Goal: Information Seeking & Learning: Compare options

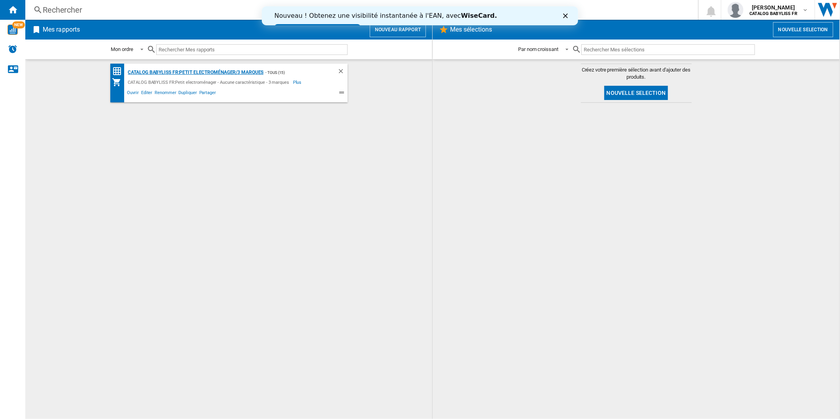
click at [169, 72] on div "CATALOG BABYLISS FR:Petit electroménager/3 marques" at bounding box center [195, 73] width 138 height 10
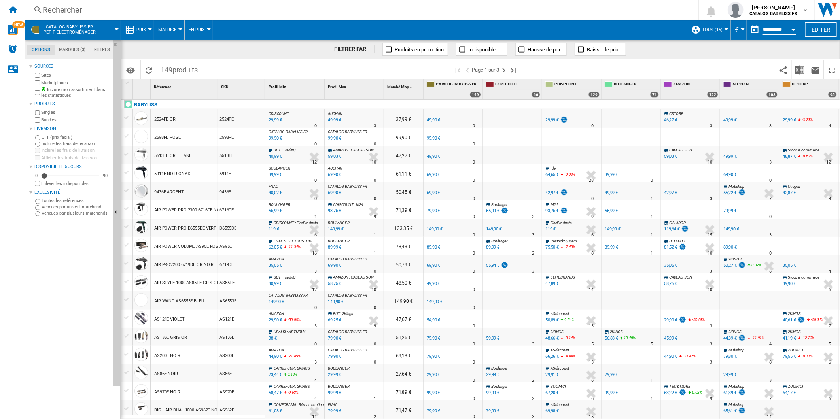
click at [64, 9] on div "Rechercher" at bounding box center [360, 9] width 635 height 11
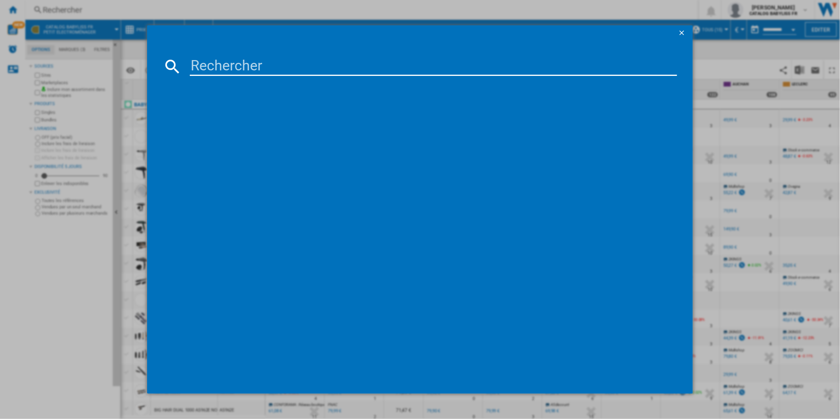
click at [252, 68] on input at bounding box center [434, 66] width 488 height 19
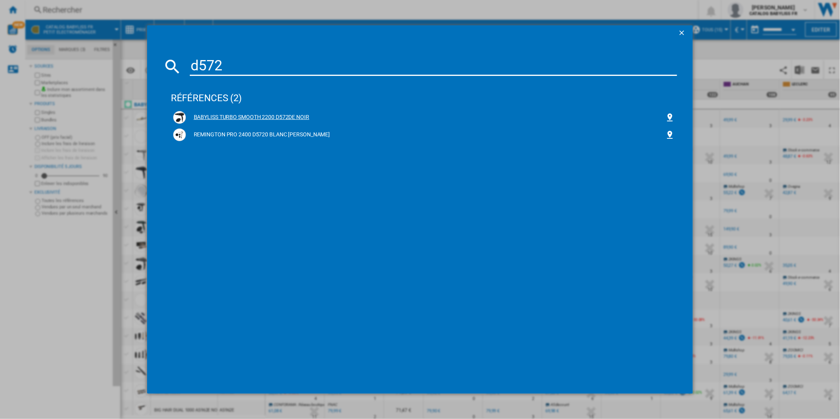
type input "d572"
click at [251, 115] on div "BABYLISS TURBO SMOOTH 2200 D572DE NOIR" at bounding box center [426, 118] width 480 height 8
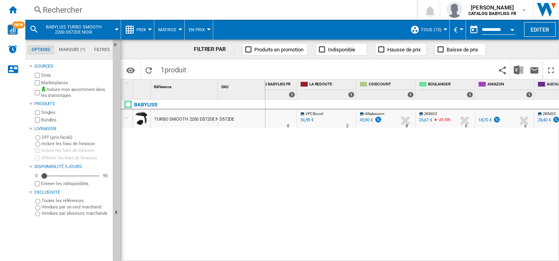
scroll to position [0, 186]
click at [186, 75] on span "1 produit" at bounding box center [174, 69] width 34 height 17
click at [161, 72] on span "1 produit" at bounding box center [174, 69] width 34 height 17
click at [165, 72] on span "produit" at bounding box center [176, 70] width 22 height 8
click at [63, 9] on div "Rechercher" at bounding box center [220, 9] width 354 height 11
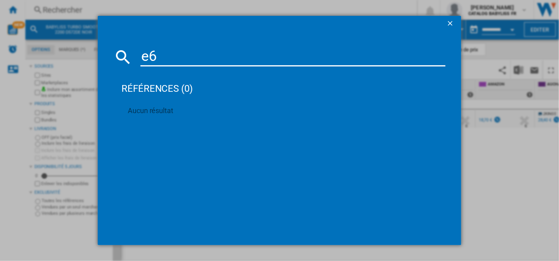
type input "e"
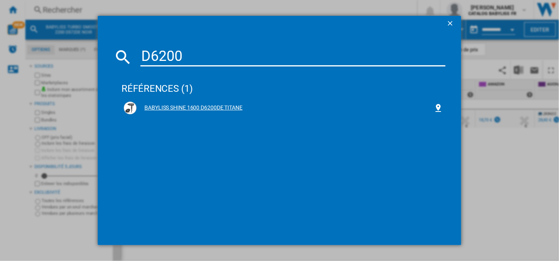
type input "D6200"
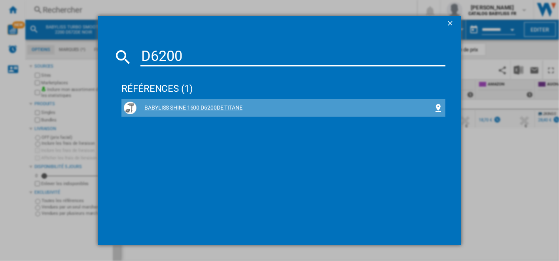
click at [202, 105] on div "BABYLISS SHINE 1600 D6200DE TITANE" at bounding box center [284, 108] width 297 height 8
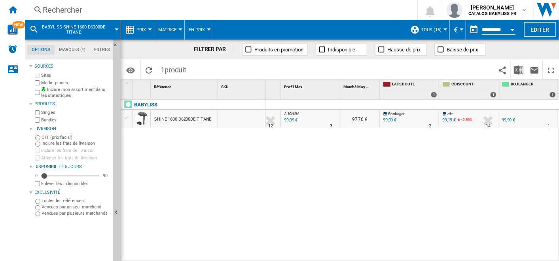
scroll to position [0, 45]
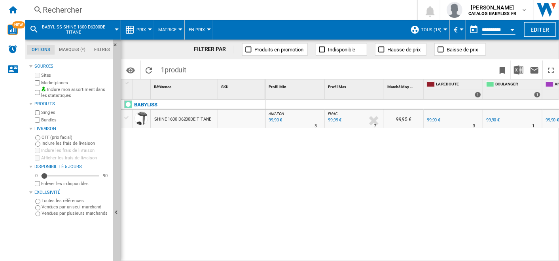
drag, startPoint x: 332, startPoint y: 256, endPoint x: 369, endPoint y: 255, distance: 36.8
click at [369, 255] on div "AMAZON : FR AMAZON -1.0 % 99,90 € % N/A 3 AMAZON : FR AMAZON FNAC : FNAC -1.0 %…" at bounding box center [412, 181] width 294 height 162
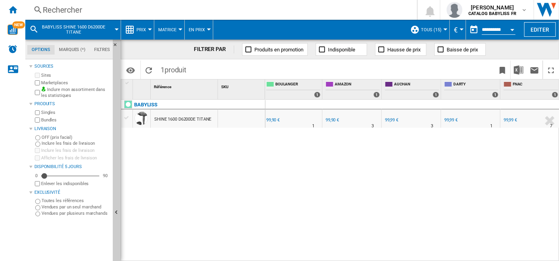
scroll to position [0, 195]
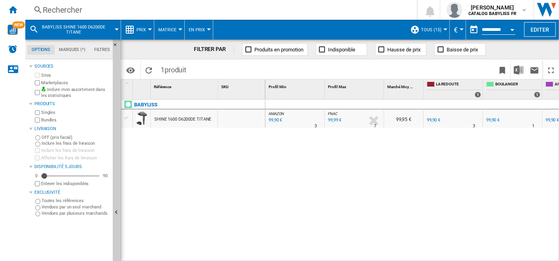
drag, startPoint x: 365, startPoint y: 257, endPoint x: 429, endPoint y: 258, distance: 64.1
click at [429, 258] on div "AMAZON : FR AMAZON -1.0 % 99,90 € % N/A 3 AMAZON : FR AMAZON FNAC : FNAC -1.0 %…" at bounding box center [412, 181] width 294 height 162
click at [69, 30] on span "BABYLISS SHINE 1600 D6200DE TITANE" at bounding box center [74, 30] width 64 height 10
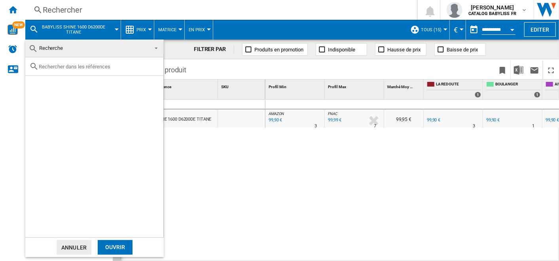
click at [70, 5] on md-backdrop at bounding box center [279, 130] width 559 height 261
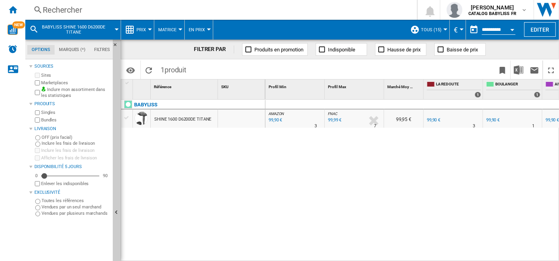
click at [68, 11] on div "Rechercher" at bounding box center [220, 9] width 354 height 11
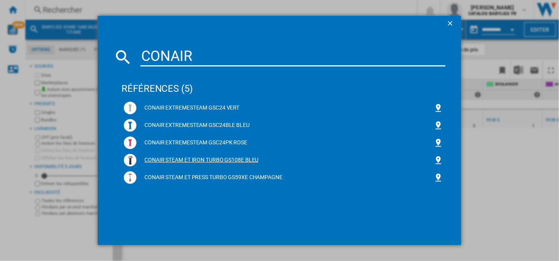
type input "CONAIR"
click at [206, 156] on div "CONAIR STEAM ET IRON TURBO GS108E BLEU" at bounding box center [283, 160] width 319 height 13
click at [243, 159] on div "CONAIR STEAM ET IRON TURBO GS108E BLEU" at bounding box center [284, 160] width 297 height 8
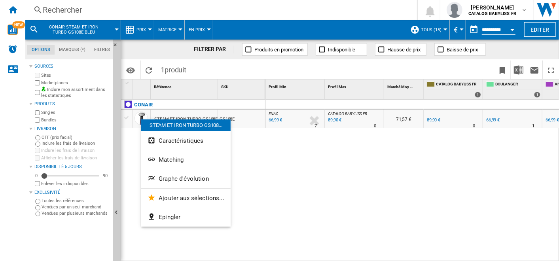
click at [166, 177] on span "Graphe d'évolution" at bounding box center [184, 178] width 50 height 7
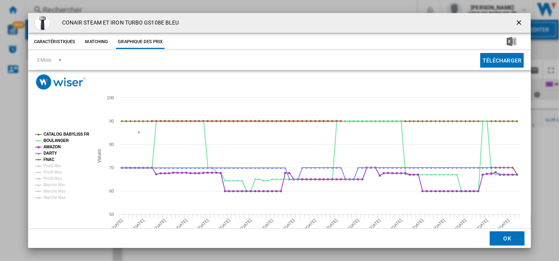
click at [516, 20] on ng-md-icon "getI18NText('BUTTONS.CLOSE_DIALOG')" at bounding box center [519, 23] width 9 height 9
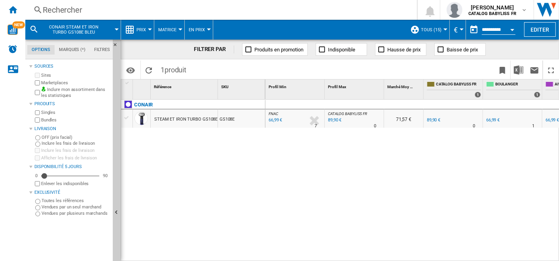
click at [87, 26] on span "CONAIR STEAM ET IRON TURBO GS108E BLEU" at bounding box center [74, 30] width 64 height 10
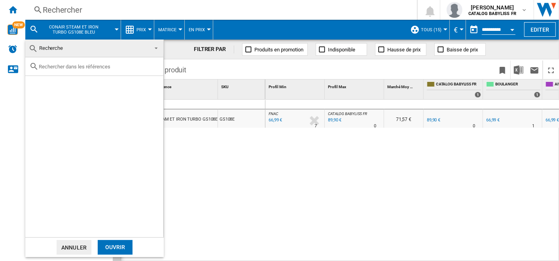
click at [65, 47] on span "Recherche" at bounding box center [87, 48] width 119 height 11
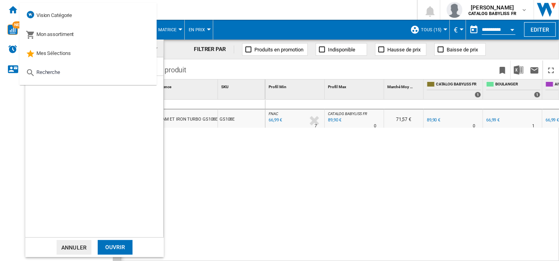
click at [296, 220] on md-backdrop at bounding box center [279, 130] width 559 height 261
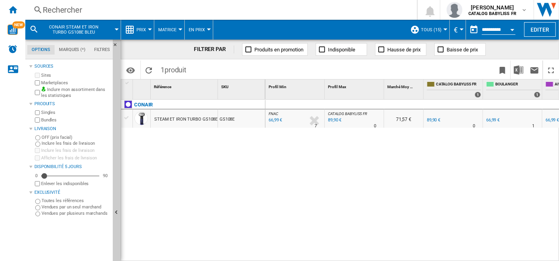
click at [66, 32] on span "CONAIR STEAM ET IRON TURBO GS108E BLEU" at bounding box center [74, 30] width 64 height 10
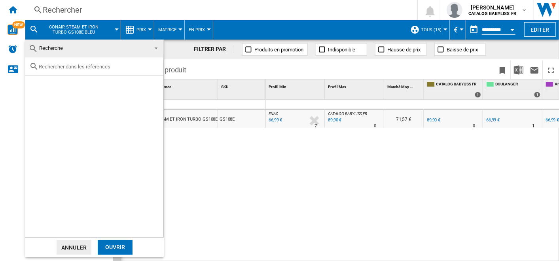
click at [57, 68] on input "text" at bounding box center [99, 67] width 121 height 6
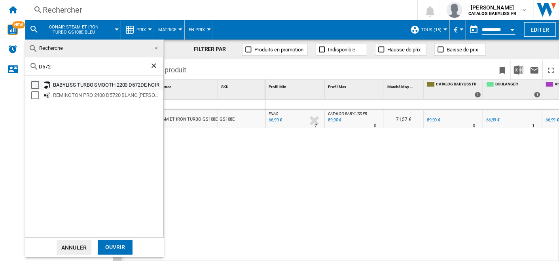
type input "D572"
click at [112, 82] on div "BABYLISS TURBO SMOOTH 2200 D572DE NOIR" at bounding box center [107, 85] width 109 height 8
click at [127, 243] on div "Ouvrir" at bounding box center [115, 247] width 35 height 15
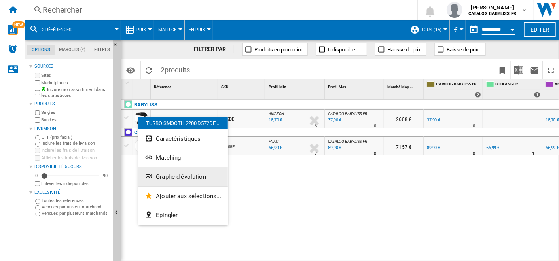
click at [181, 179] on span "Graphe d'évolution" at bounding box center [181, 176] width 50 height 7
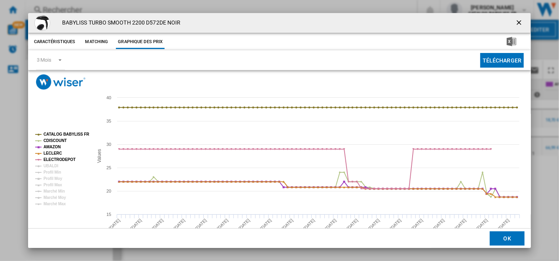
click at [40, 134] on icon "Product popup" at bounding box center [38, 134] width 6 height 0
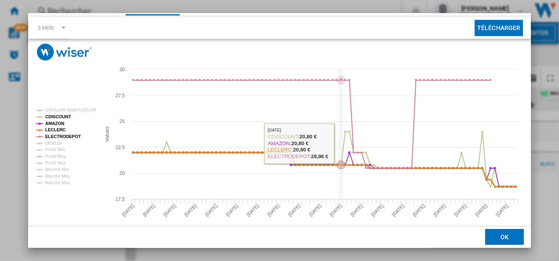
scroll to position [43, 0]
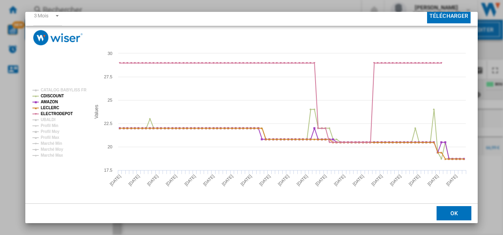
click at [495, 47] on div "BABYLISS TURBO SMOOTH 2200 D572DE NOIR Caractéristiques Matching Graphique des …" at bounding box center [251, 117] width 503 height 235
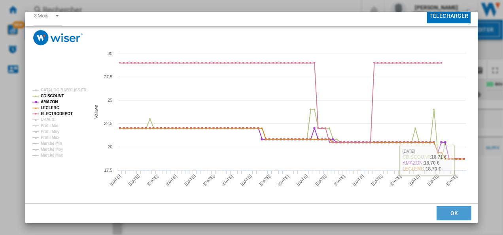
click at [453, 206] on button "OK" at bounding box center [454, 213] width 35 height 14
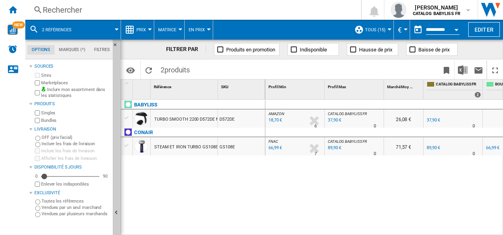
click at [61, 30] on span "2 références" at bounding box center [57, 29] width 30 height 5
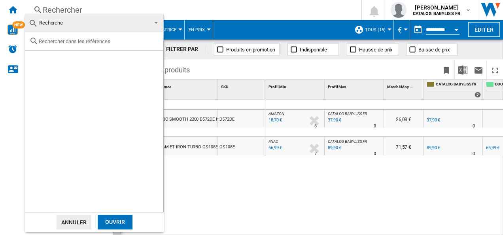
click at [77, 47] on div at bounding box center [94, 41] width 138 height 19
click at [78, 43] on input "text" at bounding box center [99, 41] width 121 height 6
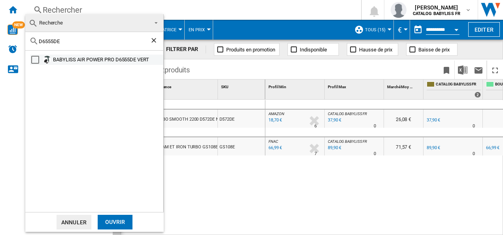
type input "D6555DE"
click at [98, 59] on div "BABYLISS AIR POWER PRO D6555DE VERT" at bounding box center [107, 60] width 109 height 8
click at [114, 222] on div "Ouvrir" at bounding box center [115, 222] width 35 height 15
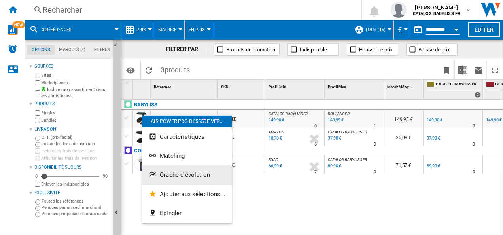
click at [194, 172] on span "Graphe d'évolution" at bounding box center [185, 174] width 50 height 7
